Goal: Task Accomplishment & Management: Use online tool/utility

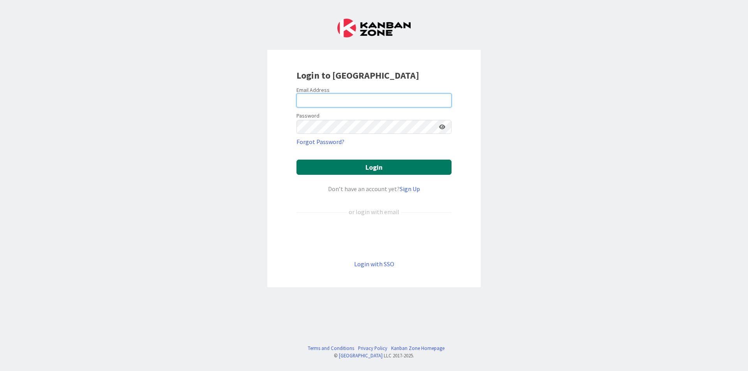
type input "[EMAIL_ADDRESS][DOMAIN_NAME]"
click at [403, 164] on button "Login" at bounding box center [373, 167] width 155 height 15
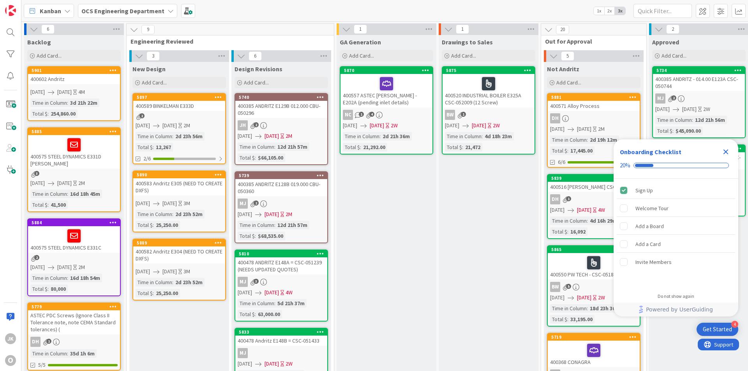
click at [594, 151] on icon "Close Checklist" at bounding box center [725, 152] width 5 height 5
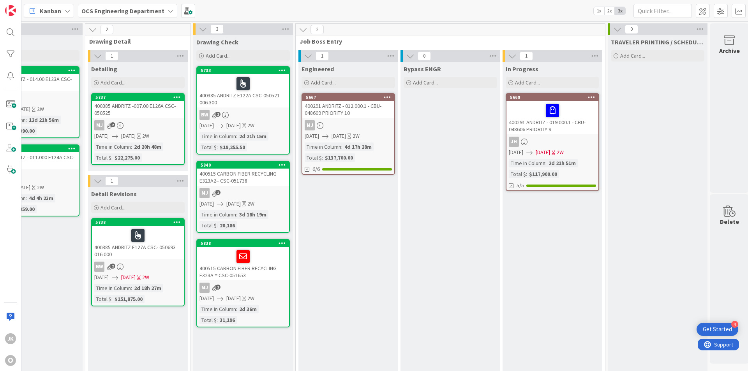
scroll to position [0, 675]
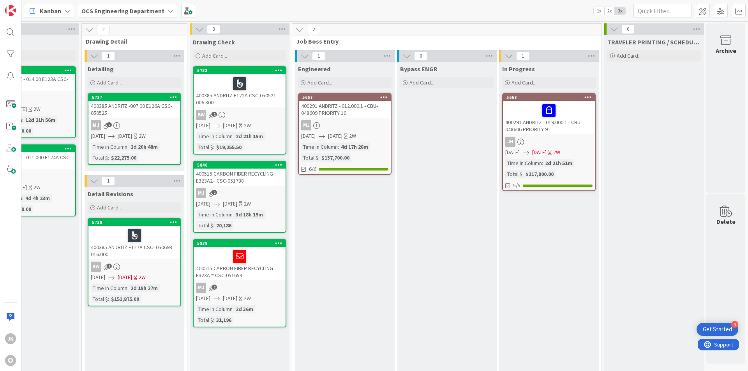
drag, startPoint x: 361, startPoint y: 368, endPoint x: 6, endPoint y: 7, distance: 506.1
